Goal: Information Seeking & Learning: Learn about a topic

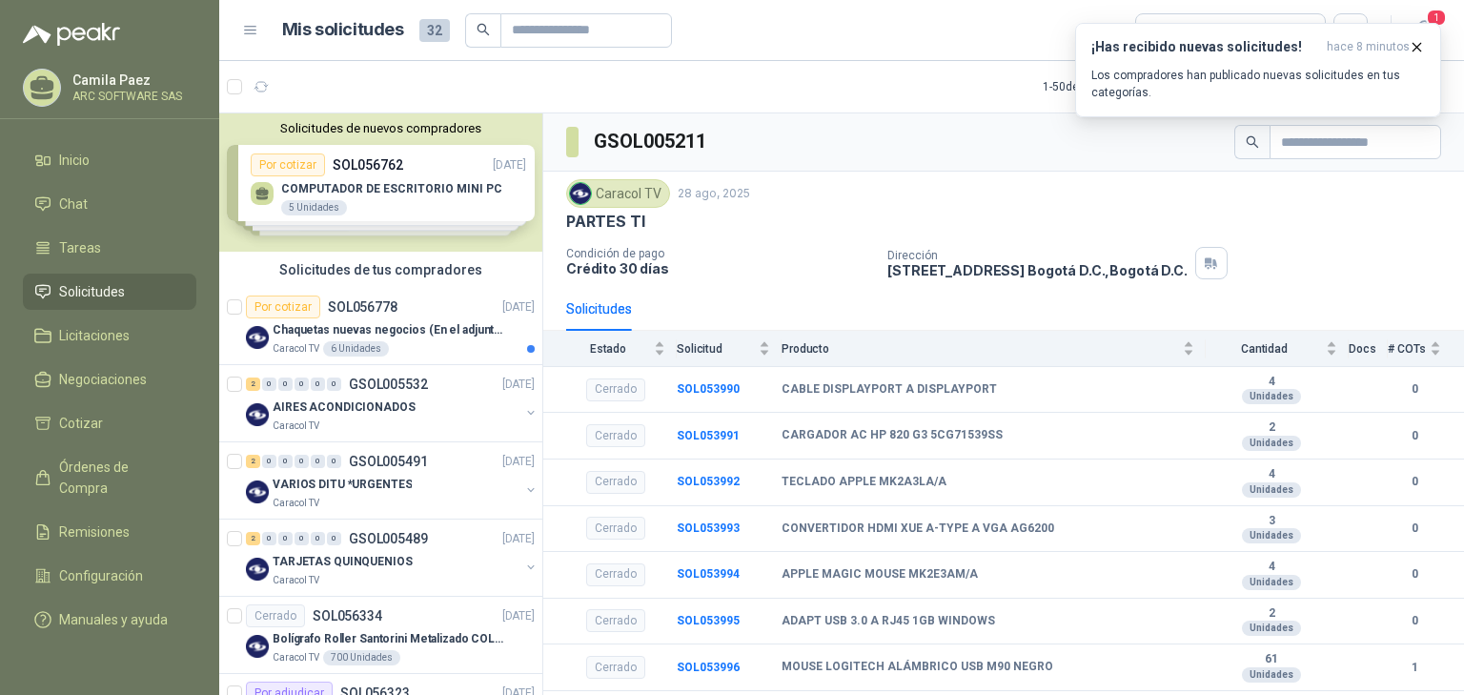
scroll to position [682, 0]
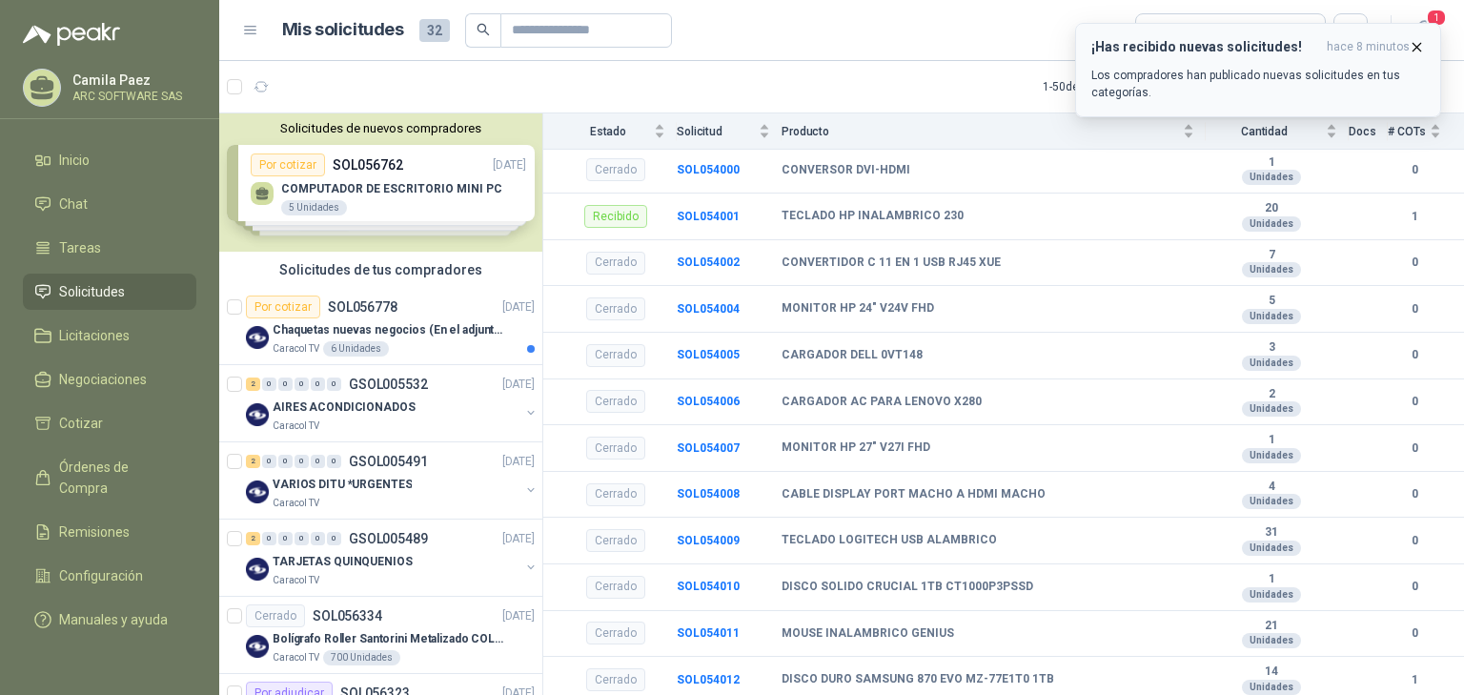
click at [1424, 48] on button "¡Has recibido nuevas solicitudes! hace 8 minutos Los compradores han publicado …" at bounding box center [1258, 70] width 366 height 94
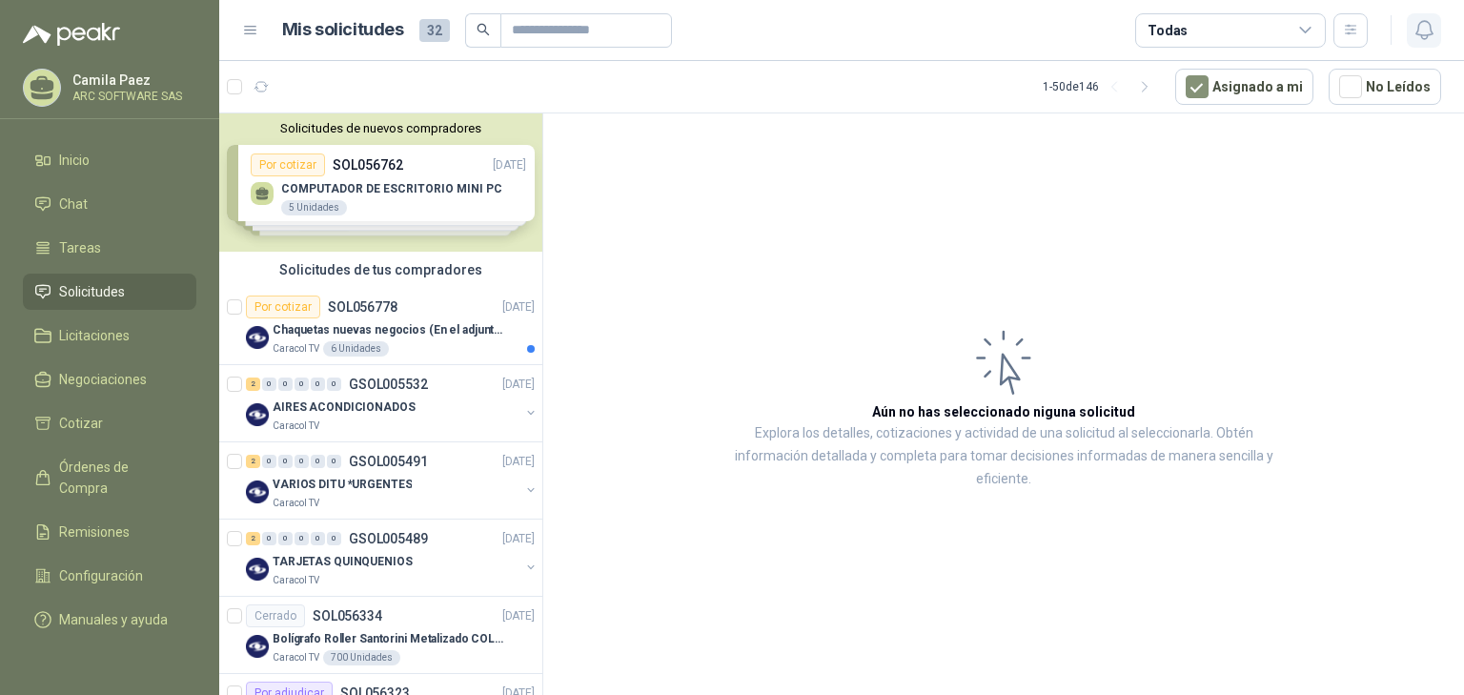
click at [1430, 19] on icon "button" at bounding box center [1424, 30] width 24 height 24
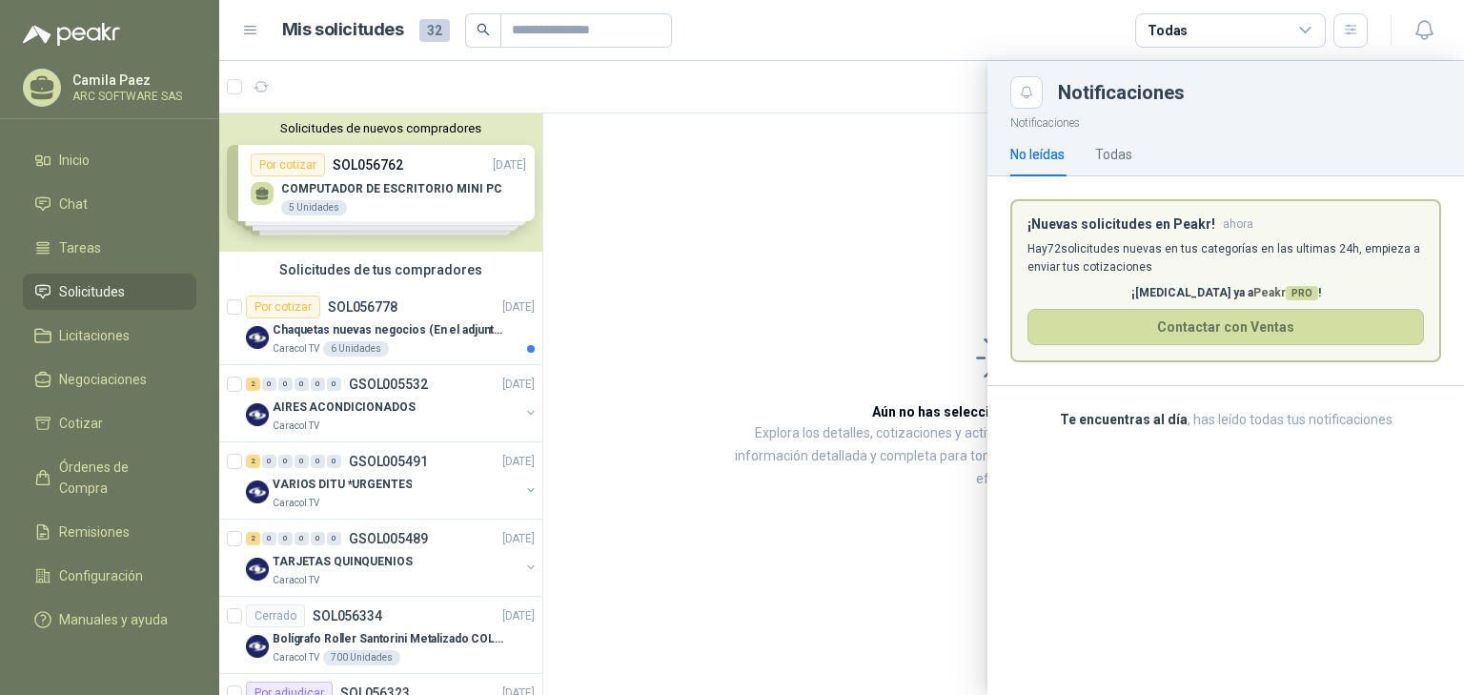
click at [758, 200] on div at bounding box center [841, 378] width 1244 height 634
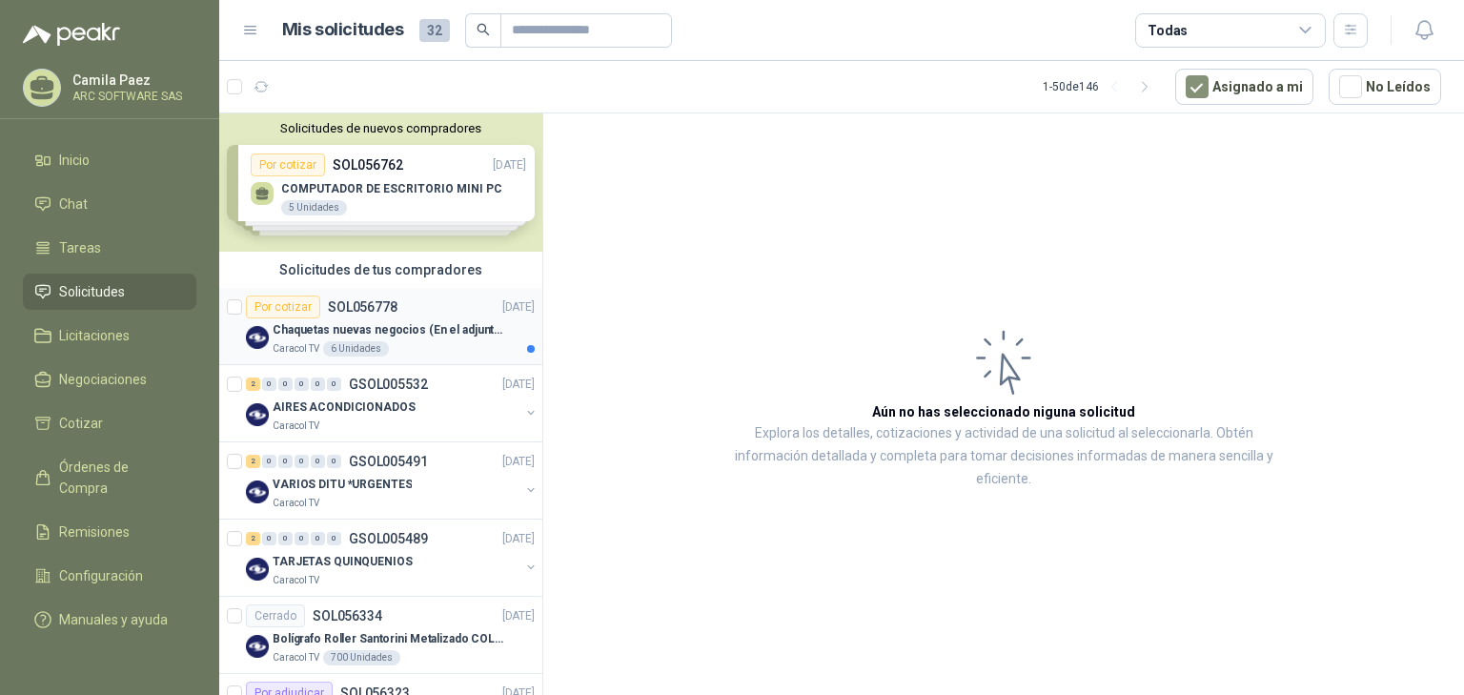
click at [421, 330] on p "Chaquetas nuevas negocios (En el adjunto mas informacion)" at bounding box center [391, 330] width 237 height 18
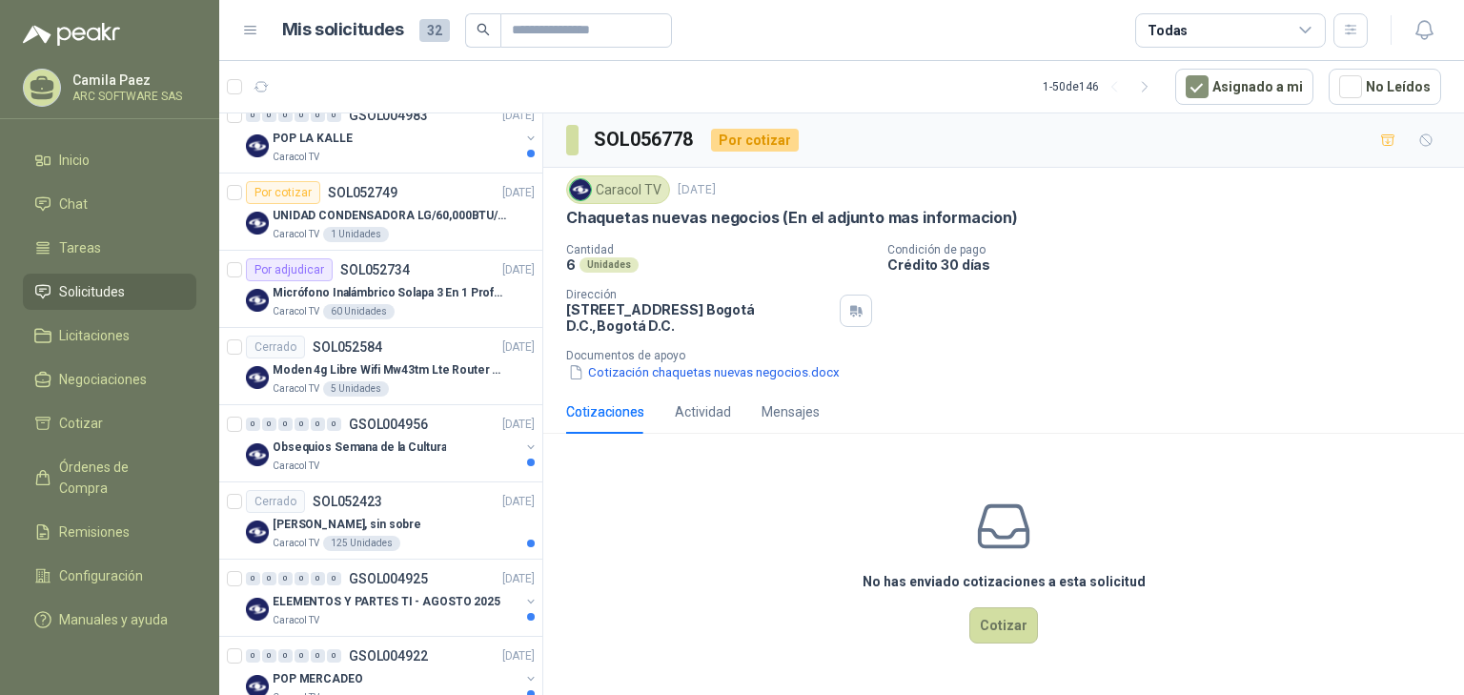
scroll to position [3278, 0]
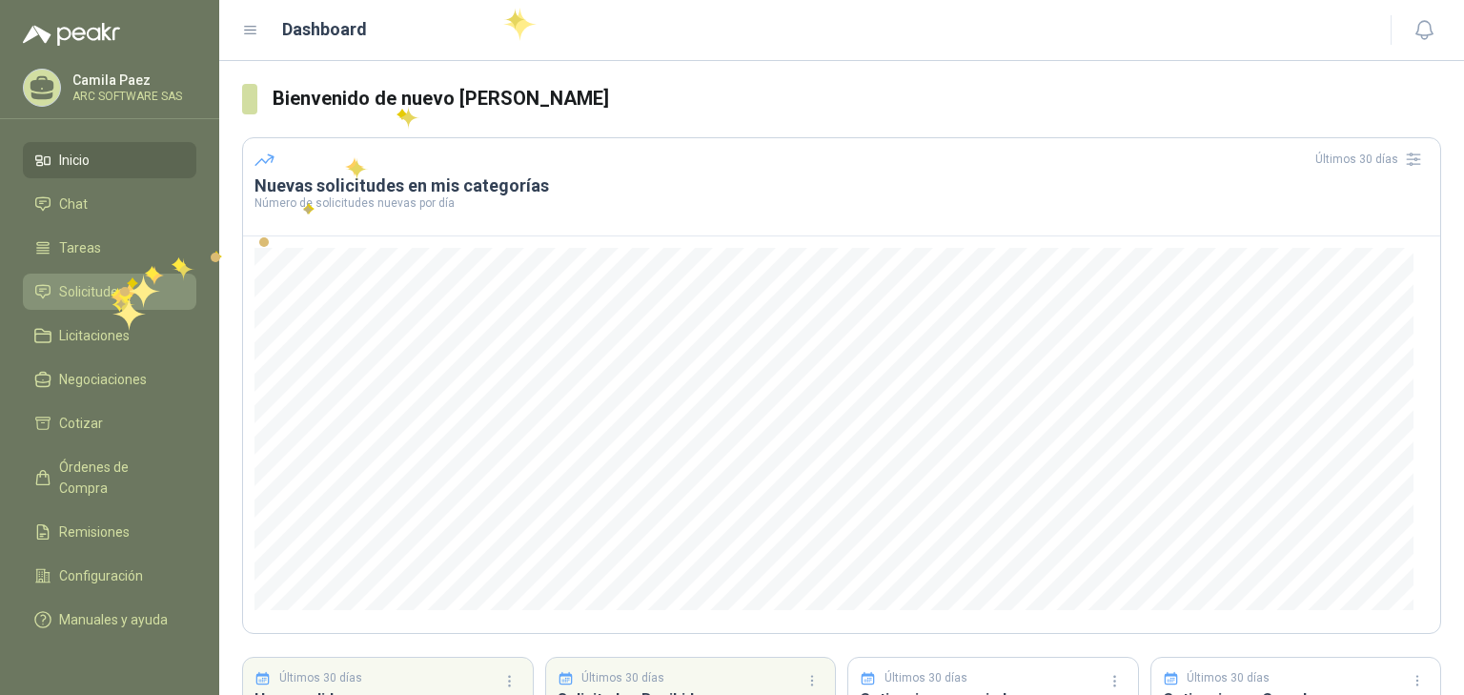
click at [111, 288] on span "Solicitudes" at bounding box center [92, 291] width 66 height 21
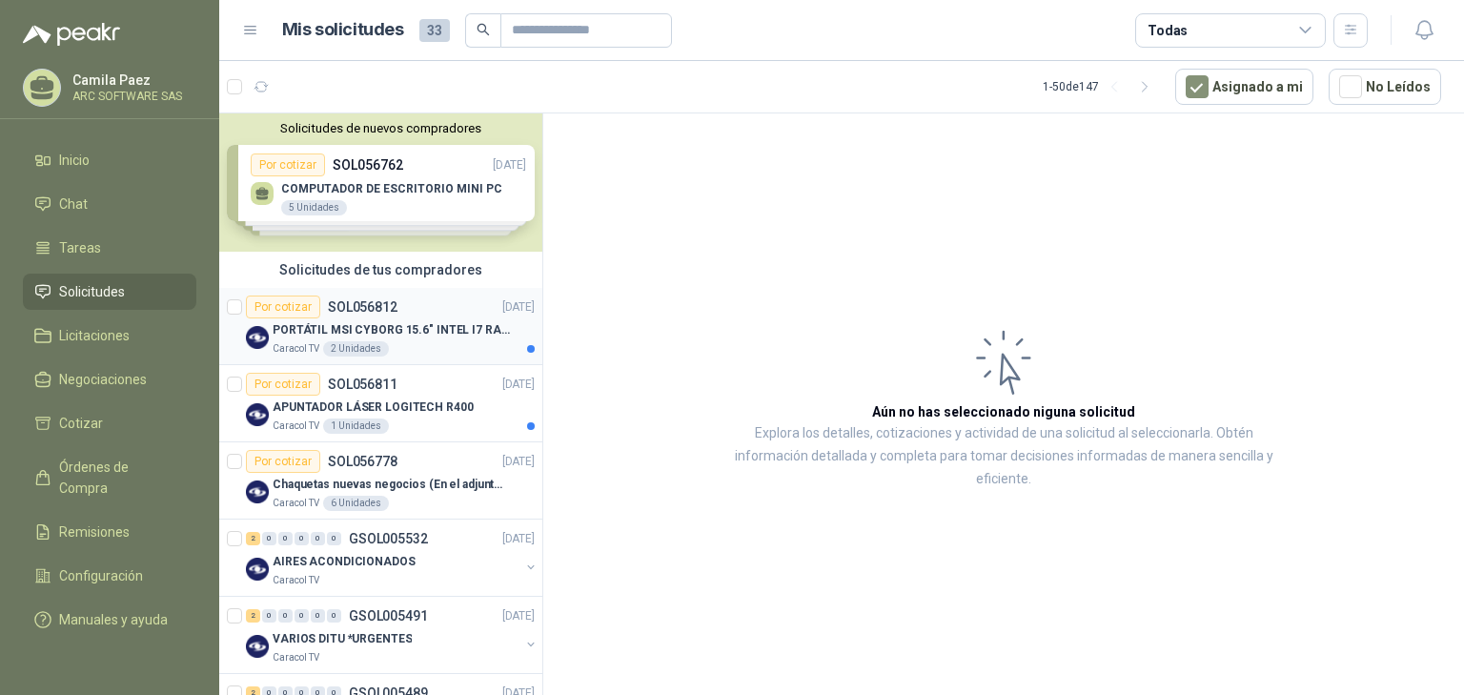
click at [382, 318] on div "PORTÁTIL MSI CYBORG 15.6" INTEL I7 RAM 32GB - 1 TB / Nvidia GeForce RTX 4050" at bounding box center [404, 329] width 262 height 23
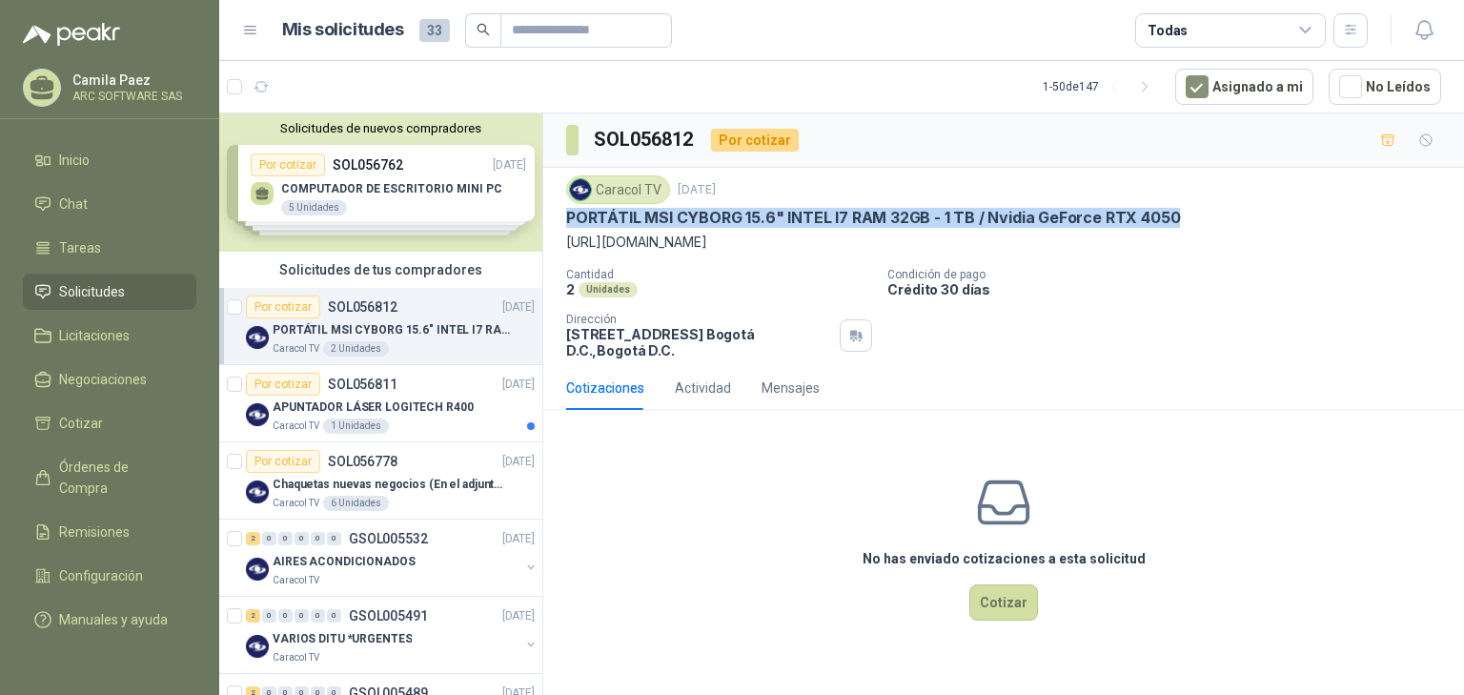
drag, startPoint x: 1186, startPoint y: 215, endPoint x: 554, endPoint y: 226, distance: 632.8
click at [554, 226] on div "Caracol TV 19 sept, 2025 PORTÁTIL MSI CYBORG 15.6" INTEL I7 RAM 32GB - 1 TB / N…" at bounding box center [1003, 267] width 920 height 198
copy p "PORTÁTIL MSI CYBORG 15.6" INTEL I7 RAM 32GB - 1 TB / Nvidia GeForce RTX 4050"
